Goal: Use online tool/utility: Utilize a website feature to perform a specific function

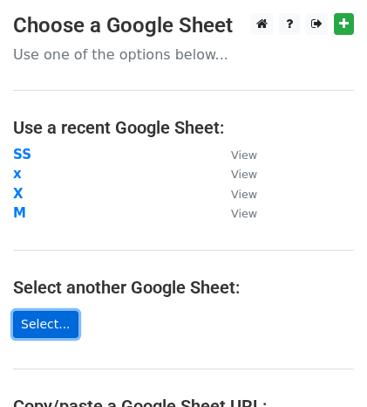
click at [54, 319] on link "Select..." at bounding box center [45, 324] width 65 height 27
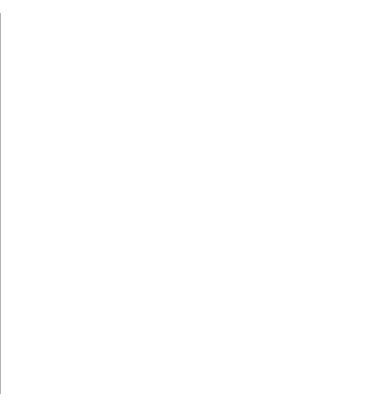
scroll to position [23, 0]
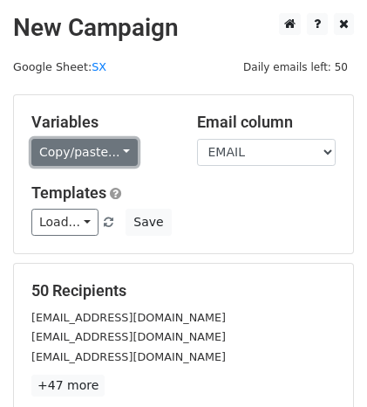
click at [120, 152] on link "Copy/paste..." at bounding box center [84, 152] width 106 height 27
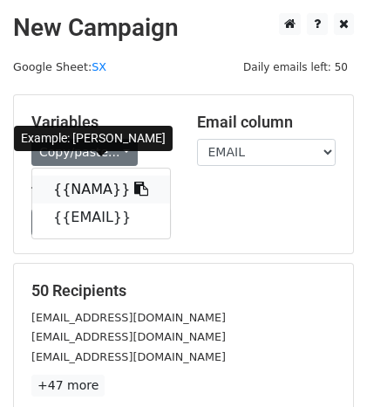
click at [134, 187] on icon at bounding box center [141, 188] width 14 height 14
